Goal: Information Seeking & Learning: Learn about a topic

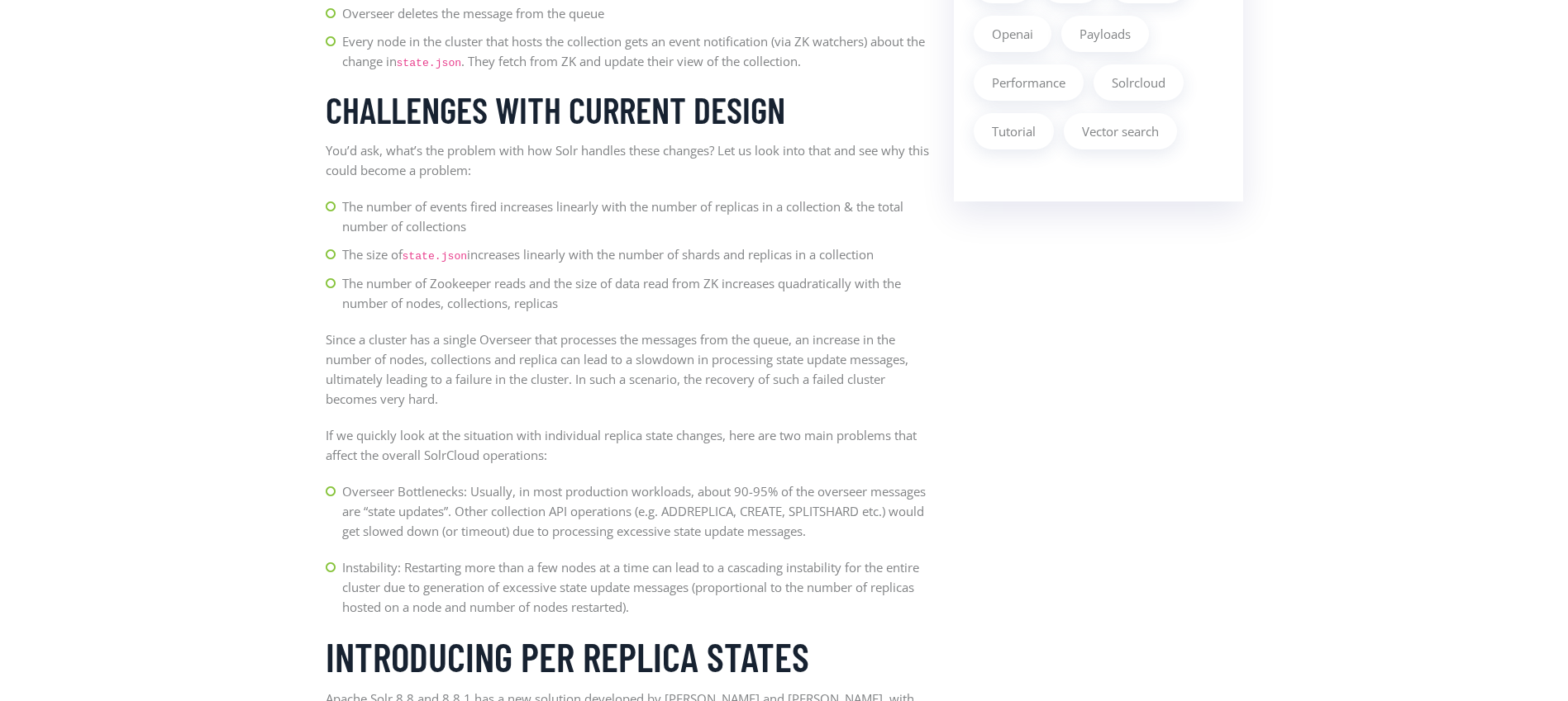
scroll to position [1746, 0]
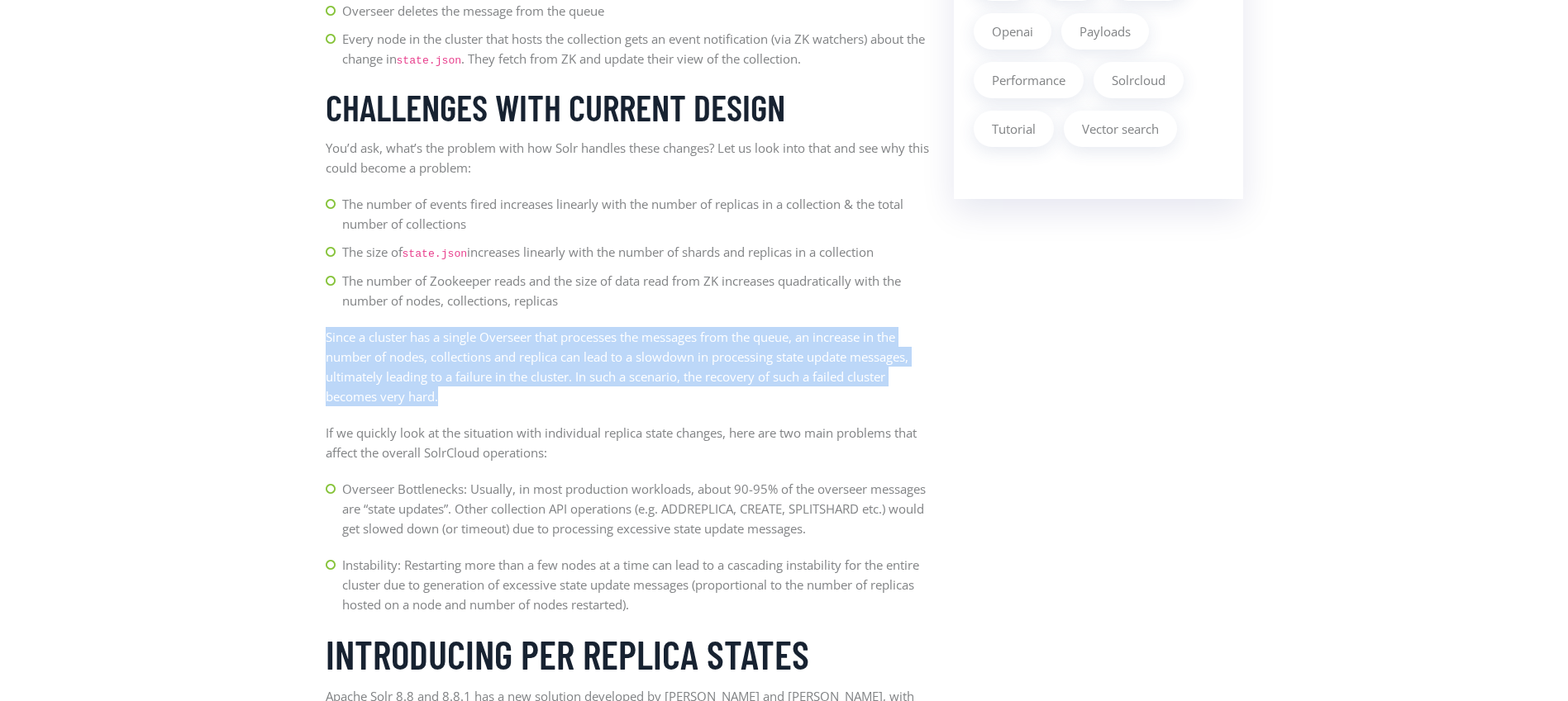
drag, startPoint x: 459, startPoint y: 403, endPoint x: 300, endPoint y: 338, distance: 171.8
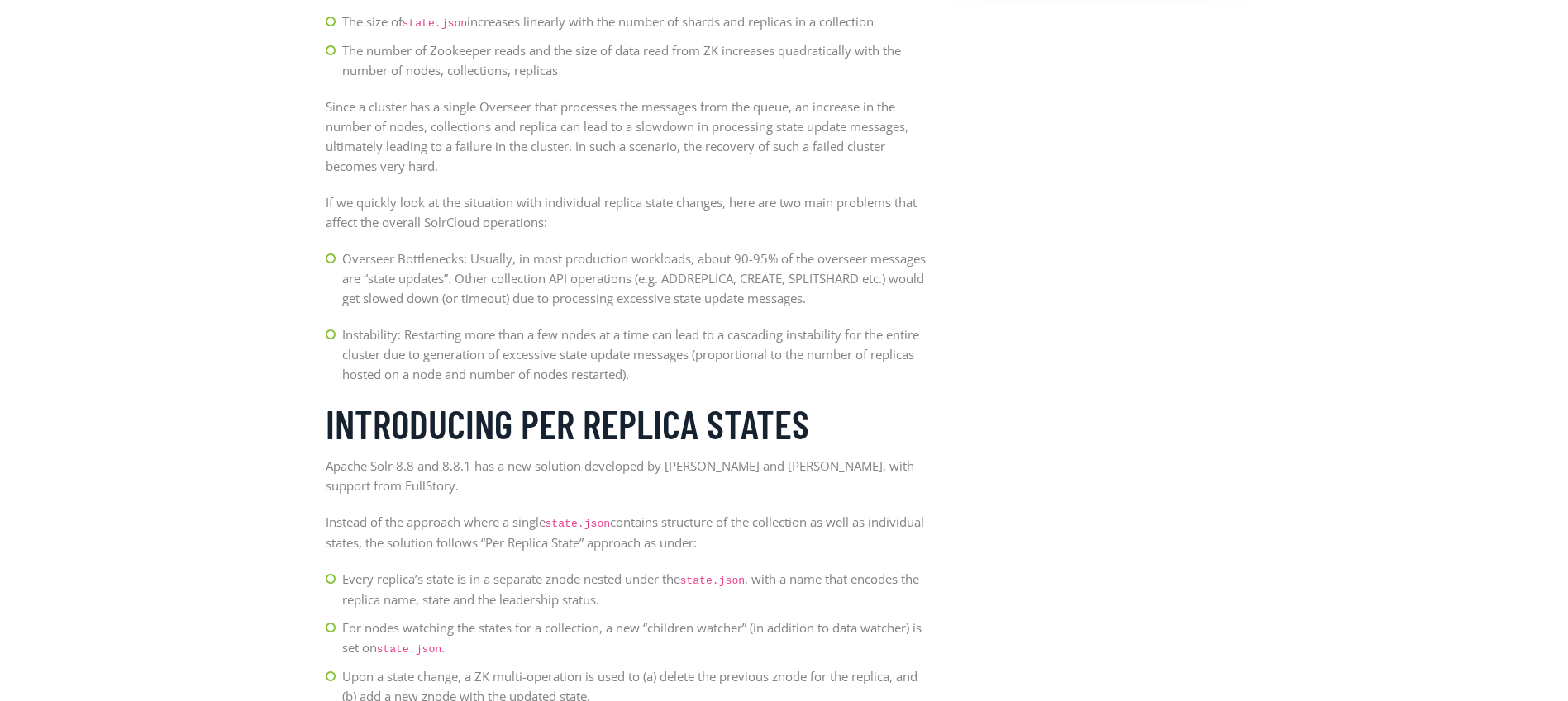
scroll to position [1996, 0]
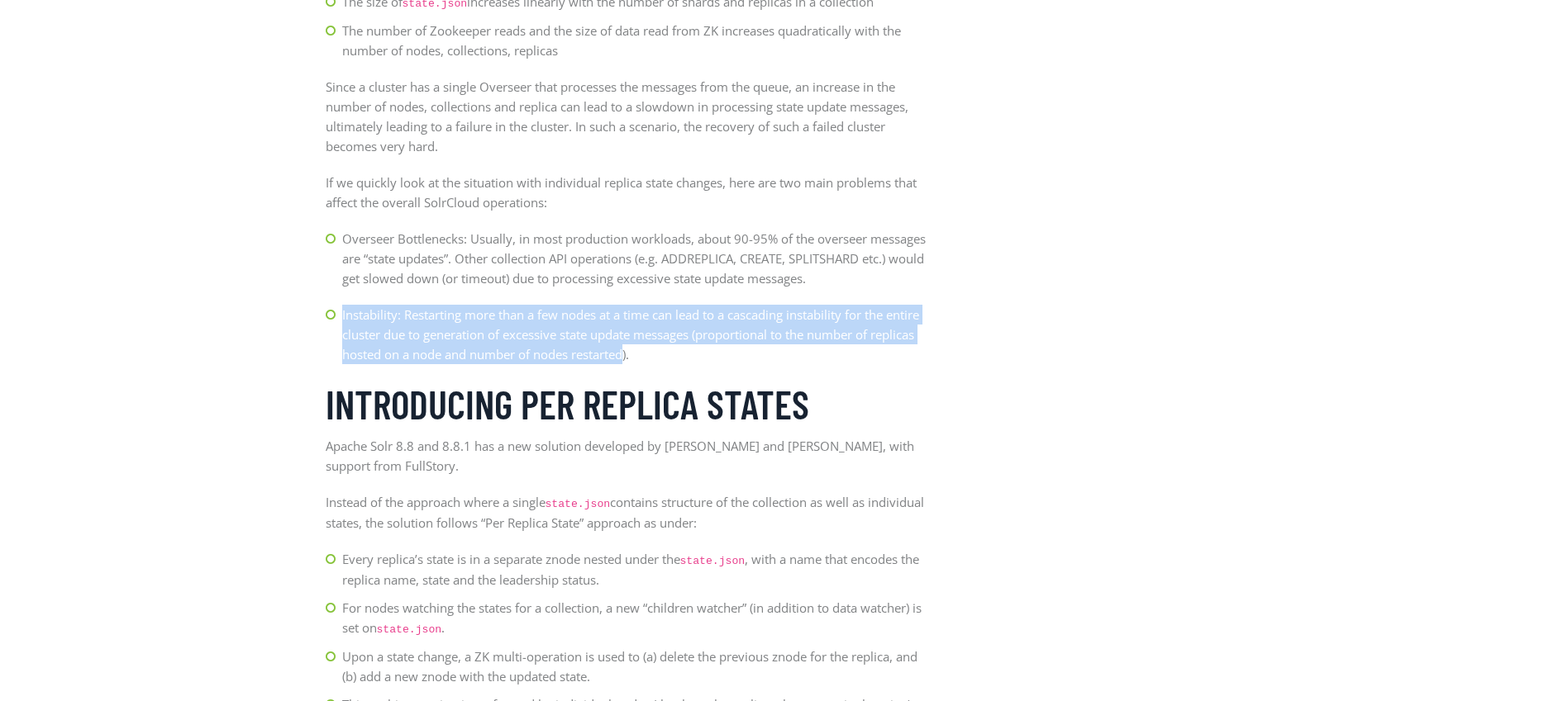
drag, startPoint x: 341, startPoint y: 327, endPoint x: 626, endPoint y: 368, distance: 287.9
click at [626, 364] on p "Instability: Restarting more than a few nodes at a time can lead to a cascading…" at bounding box center [636, 334] width 587 height 59
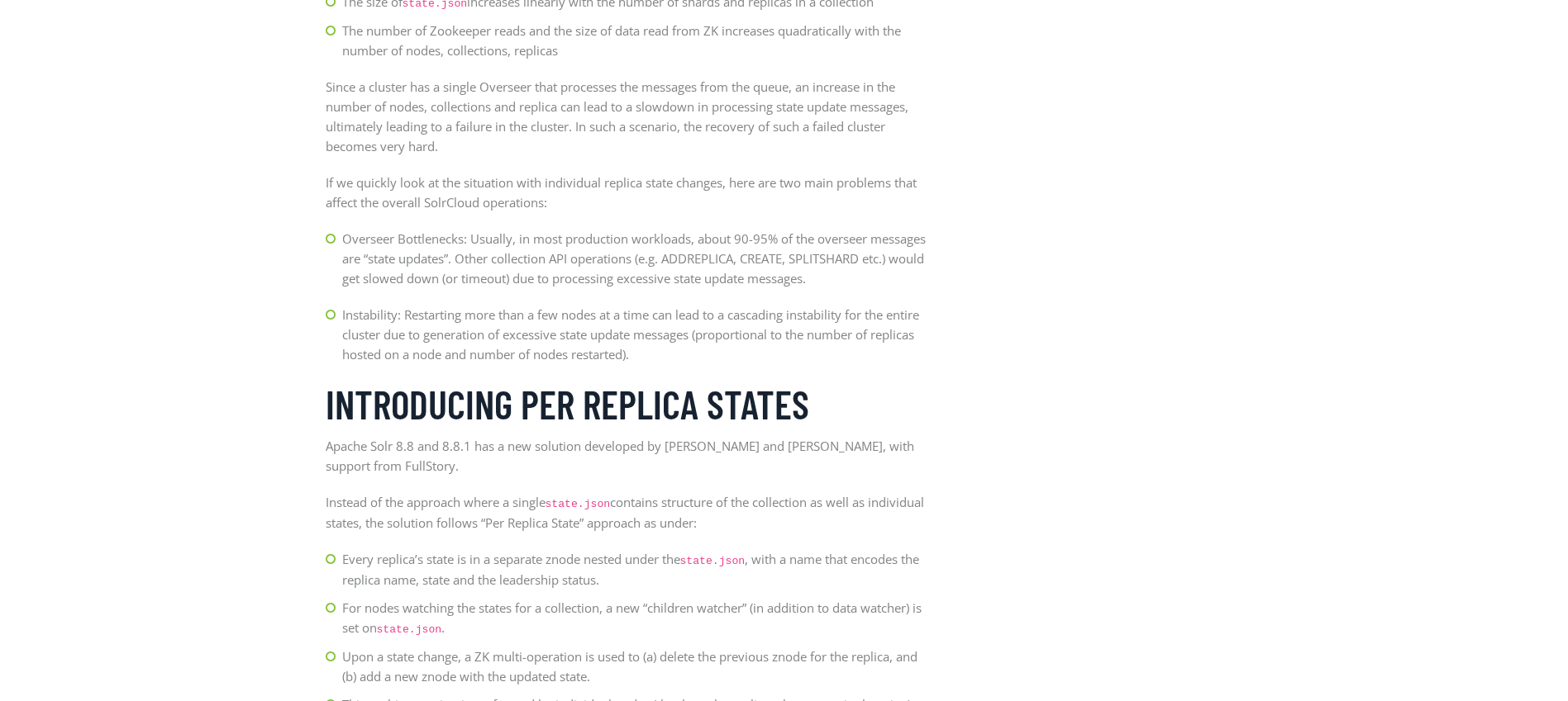
click at [636, 364] on p "Instability: Restarting more than a few nodes at a time can lead to a cascading…" at bounding box center [636, 334] width 587 height 59
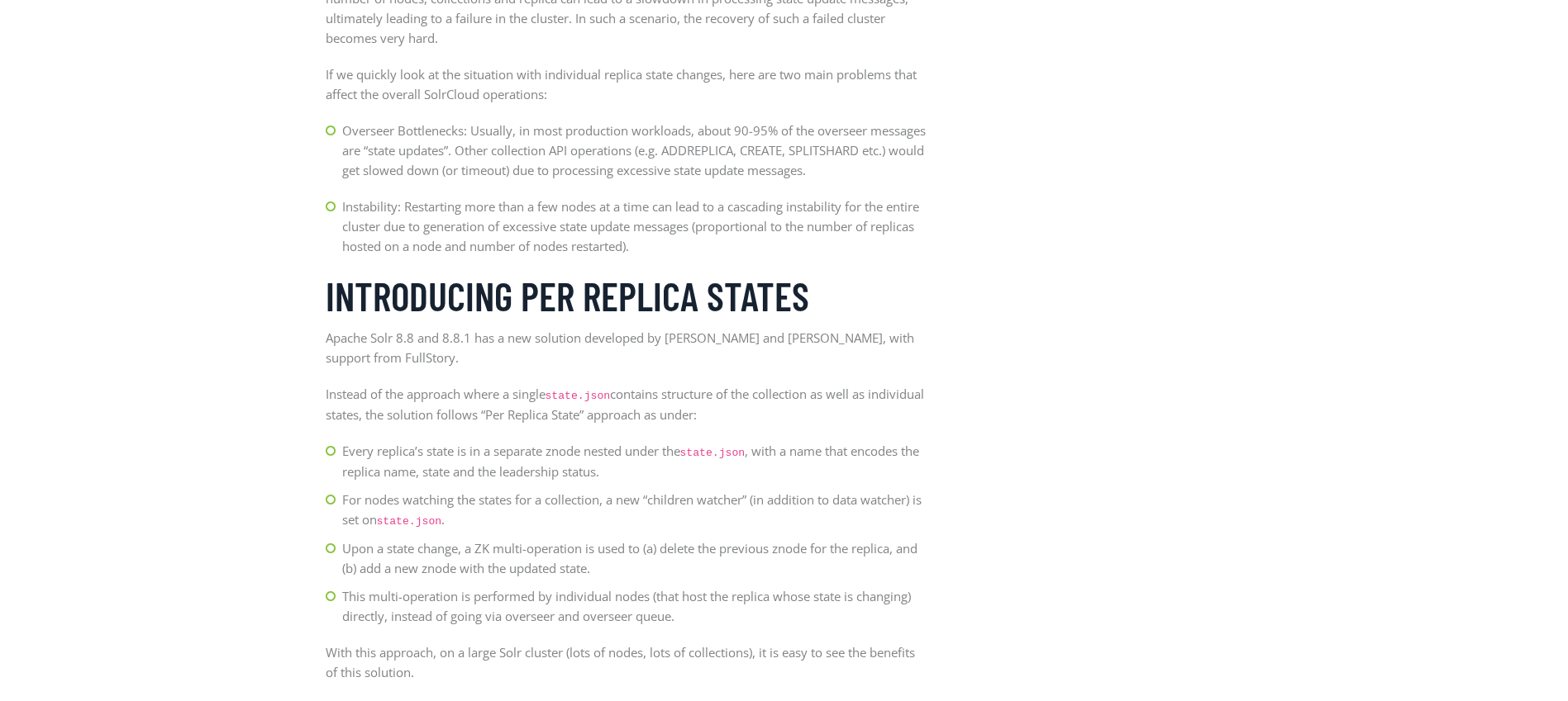
scroll to position [2106, 0]
drag, startPoint x: 344, startPoint y: 220, endPoint x: 577, endPoint y: 262, distance: 236.8
click at [577, 254] on p "Instability: Restarting more than a few nodes at a time can lead to a cascading…" at bounding box center [636, 224] width 587 height 59
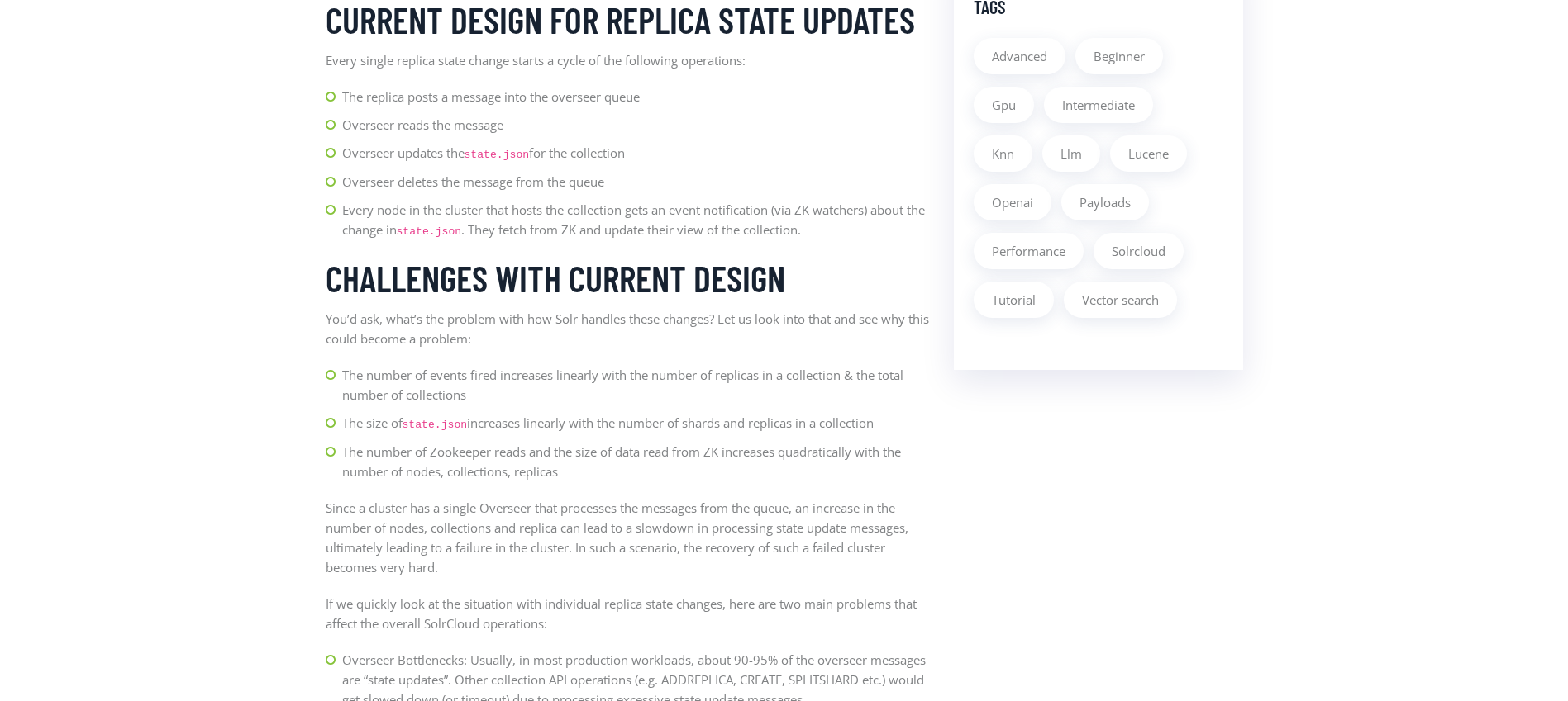
scroll to position [1576, 0]
drag, startPoint x: 344, startPoint y: 419, endPoint x: 887, endPoint y: 420, distance: 543.0
click at [887, 420] on li "The size of state.json increases linearly with the number of shards and replica…" at bounding box center [626, 423] width 603 height 21
click at [820, 468] on li "The number of Zookeeper reads and the size of data read from ZK increases quadr…" at bounding box center [626, 461] width 603 height 40
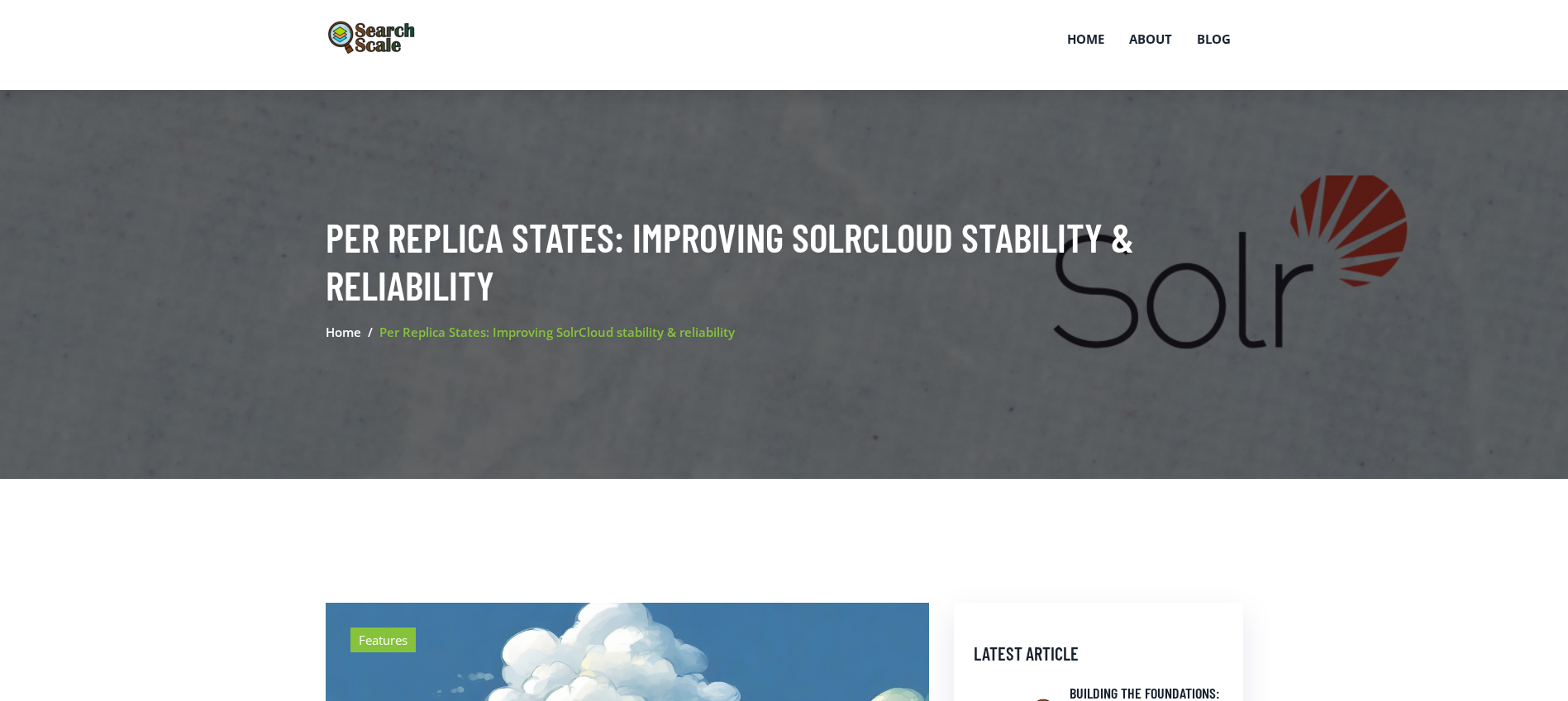
scroll to position [0, 0]
